Goal: Task Accomplishment & Management: Manage account settings

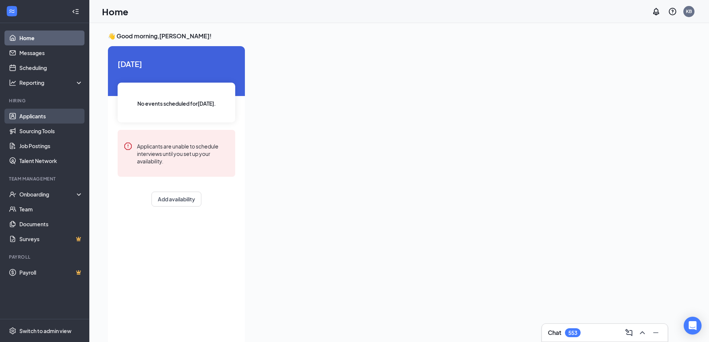
click at [41, 117] on link "Applicants" at bounding box center [51, 116] width 64 height 15
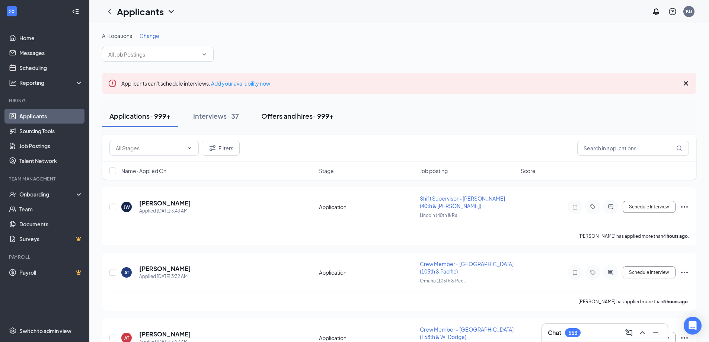
click at [278, 115] on div "Offers and hires · 999+" at bounding box center [297, 115] width 73 height 9
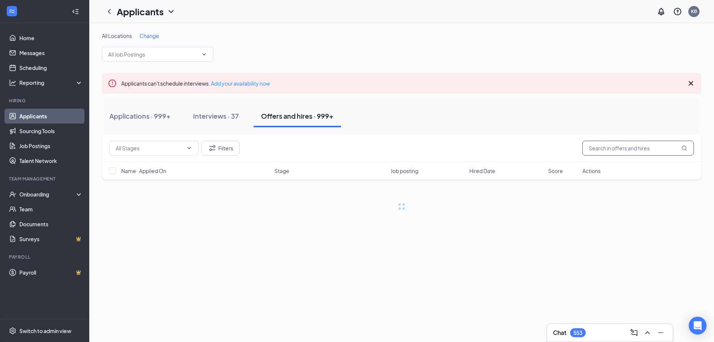
click at [653, 146] on input "text" at bounding box center [638, 148] width 112 height 15
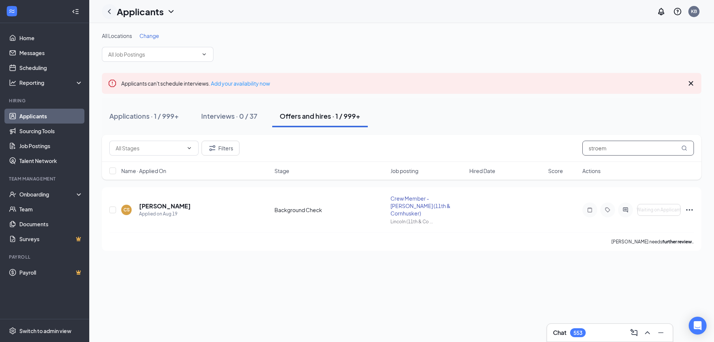
type input "stroem"
click at [168, 202] on h5 "[PERSON_NAME]" at bounding box center [165, 206] width 52 height 8
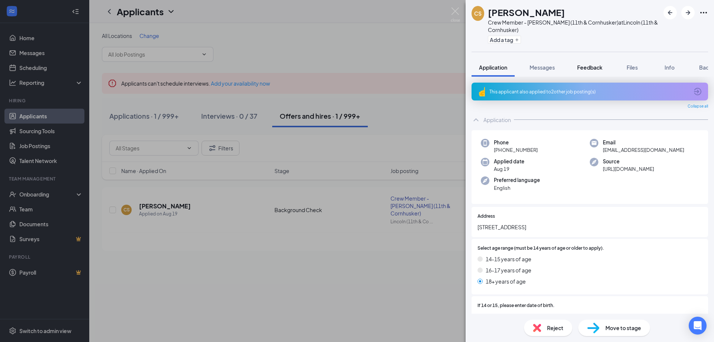
click at [599, 65] on span "Feedback" at bounding box center [589, 67] width 25 height 7
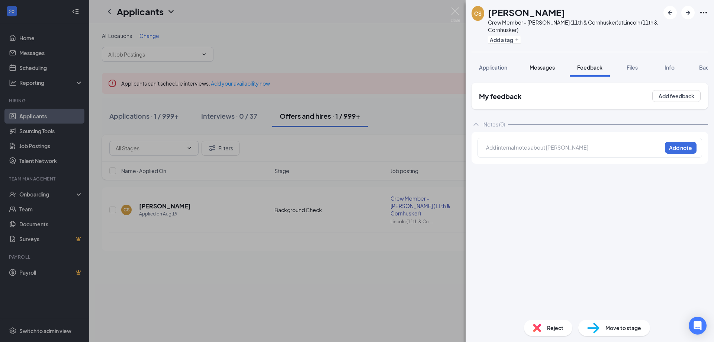
click at [549, 67] on span "Messages" at bounding box center [542, 67] width 25 height 7
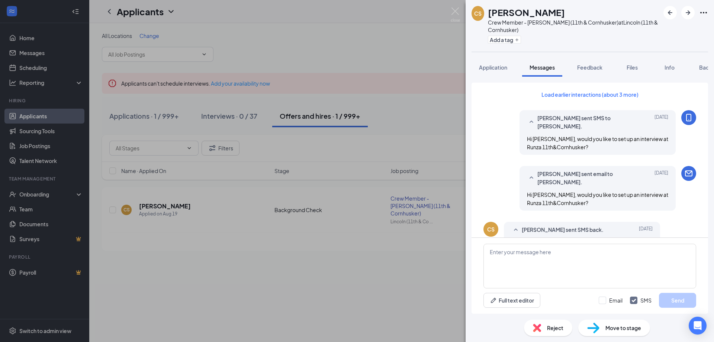
scroll to position [312, 0]
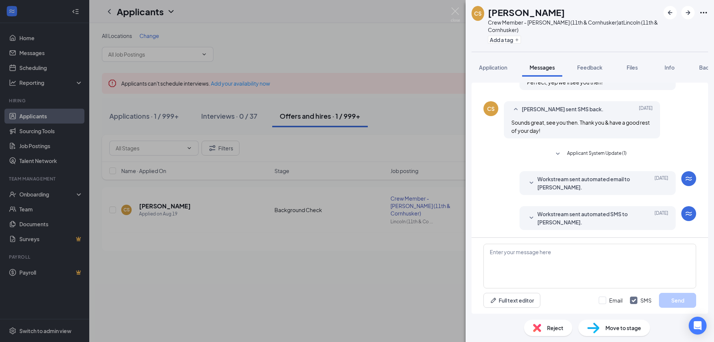
click at [602, 153] on span "Applicant System Update (1)" at bounding box center [597, 154] width 60 height 9
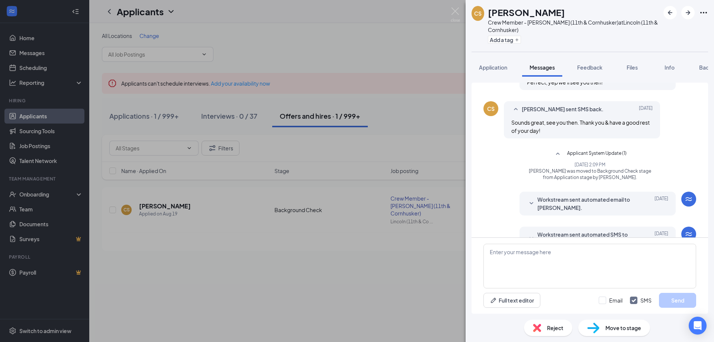
click at [372, 40] on div "CS [PERSON_NAME] Crew Member - [PERSON_NAME] (11th & [PERSON_NAME]) at [GEOGRAP…" at bounding box center [357, 171] width 714 height 342
